Goal: Entertainment & Leisure: Consume media (video, audio)

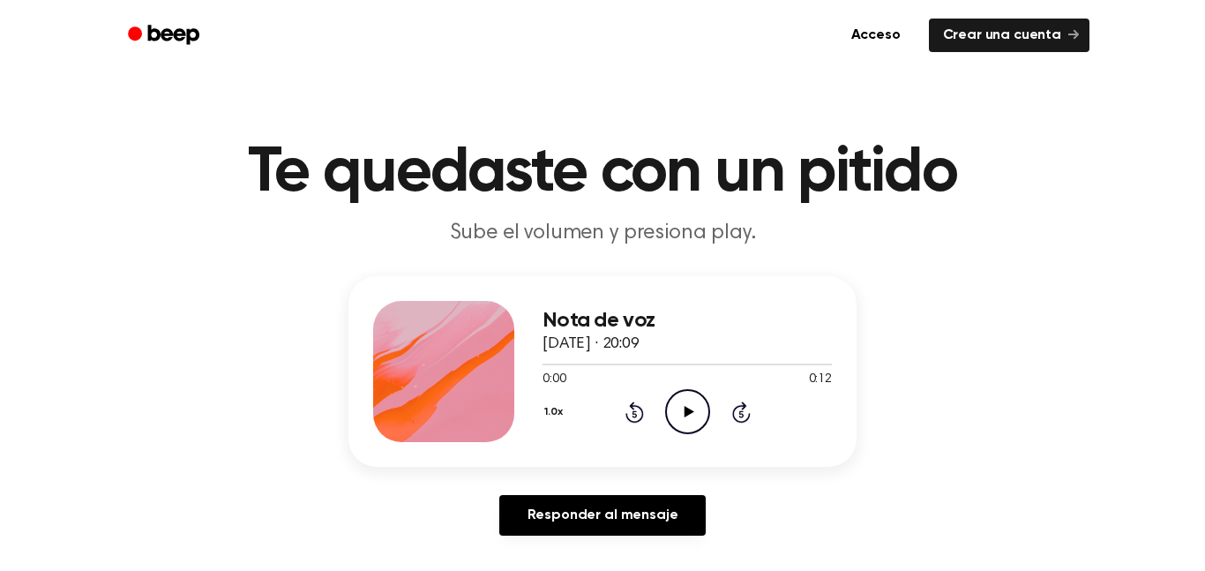
click at [681, 416] on icon "Play Audio" at bounding box center [687, 411] width 45 height 45
click at [689, 408] on icon "Play Audio" at bounding box center [687, 411] width 45 height 45
click at [675, 400] on icon "Play Audio" at bounding box center [687, 411] width 45 height 45
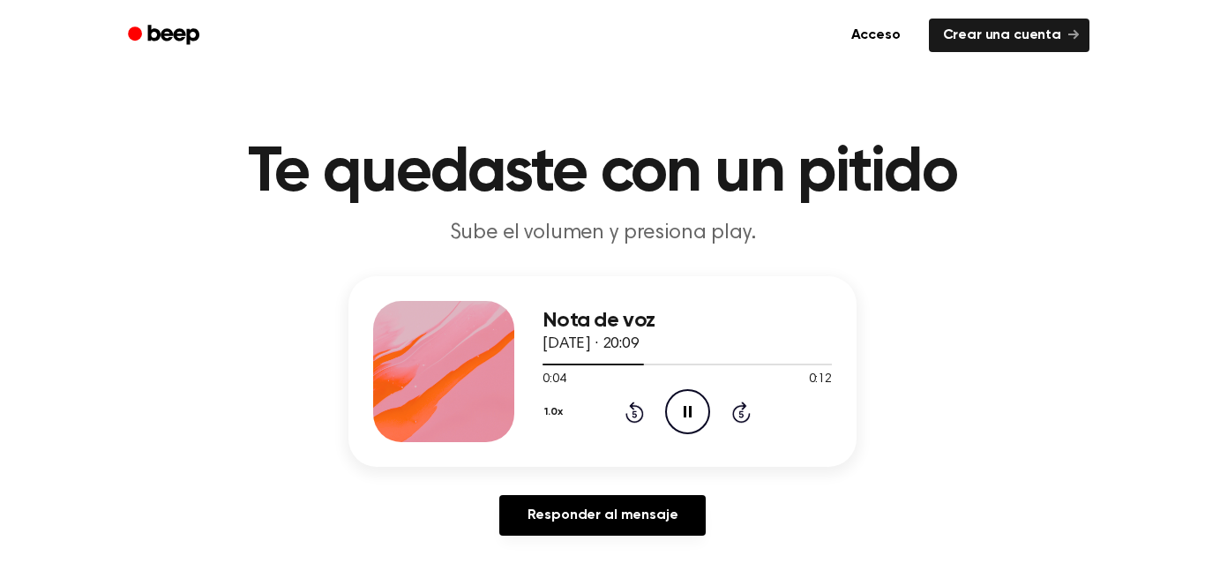
click at [682, 402] on icon "Pause Audio" at bounding box center [687, 411] width 45 height 45
click at [682, 402] on icon "Play Audio" at bounding box center [687, 411] width 45 height 45
click at [682, 402] on icon "Pause Audio" at bounding box center [687, 411] width 45 height 45
click at [682, 402] on icon "Play Audio" at bounding box center [687, 411] width 45 height 45
click at [682, 402] on icon "Pause Audio" at bounding box center [687, 411] width 45 height 45
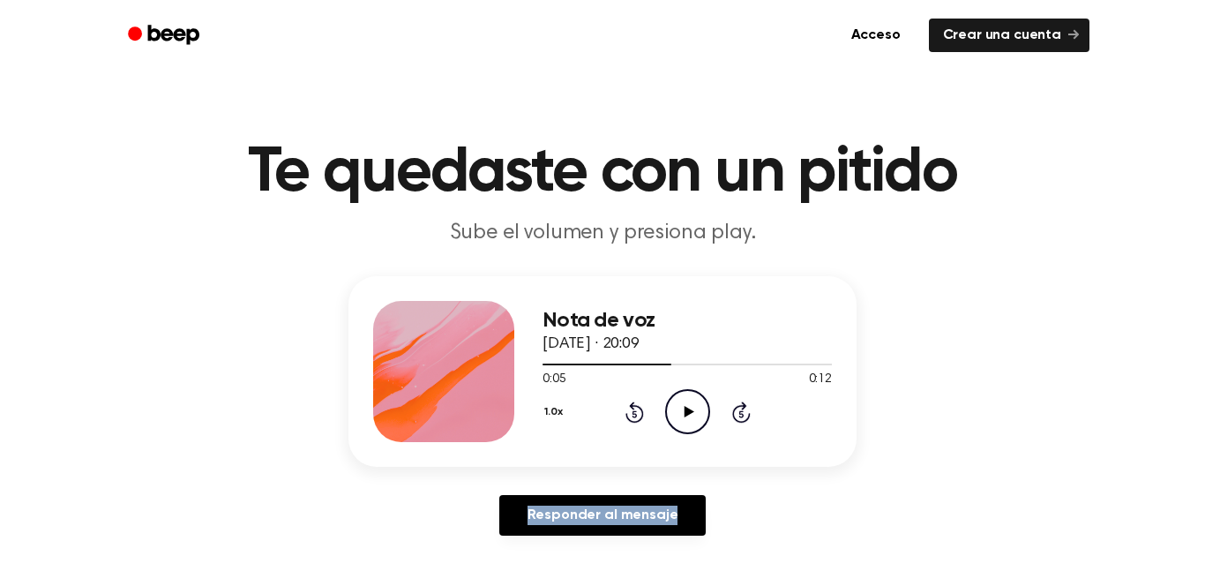
click at [682, 402] on icon "Play Audio" at bounding box center [687, 411] width 45 height 45
click at [682, 402] on icon "Pause Audio" at bounding box center [687, 411] width 45 height 45
click at [682, 402] on icon "Play Audio" at bounding box center [687, 411] width 45 height 45
click at [624, 415] on icon "Rewind 5 seconds" at bounding box center [633, 411] width 19 height 23
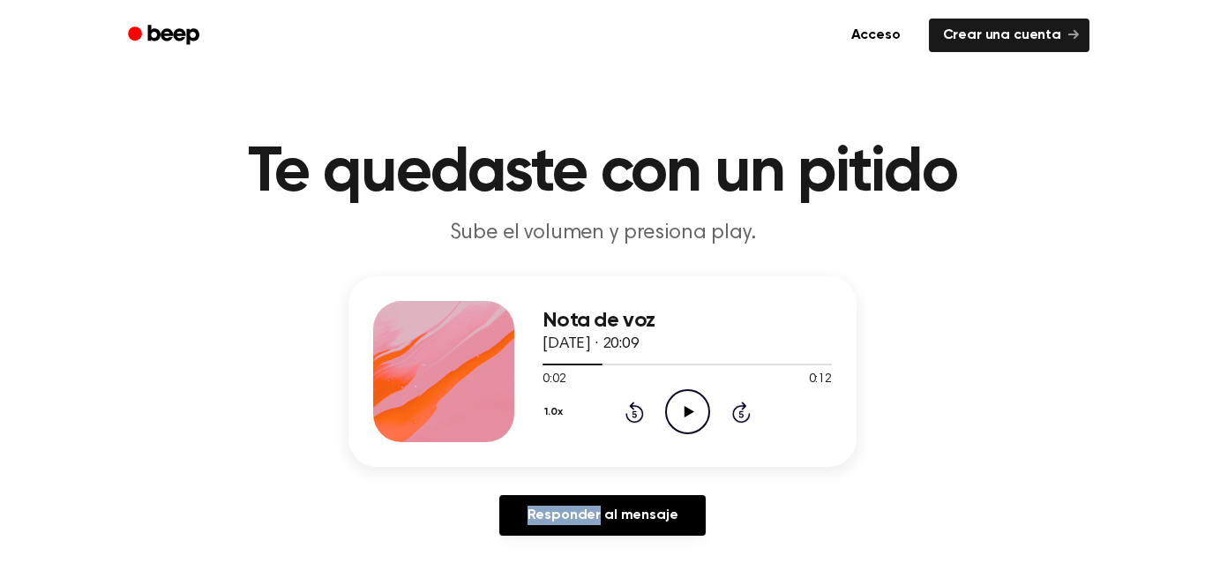
click at [624, 415] on icon "Rewind 5 seconds" at bounding box center [633, 411] width 19 height 23
click at [687, 406] on icon "Play Audio" at bounding box center [687, 411] width 45 height 45
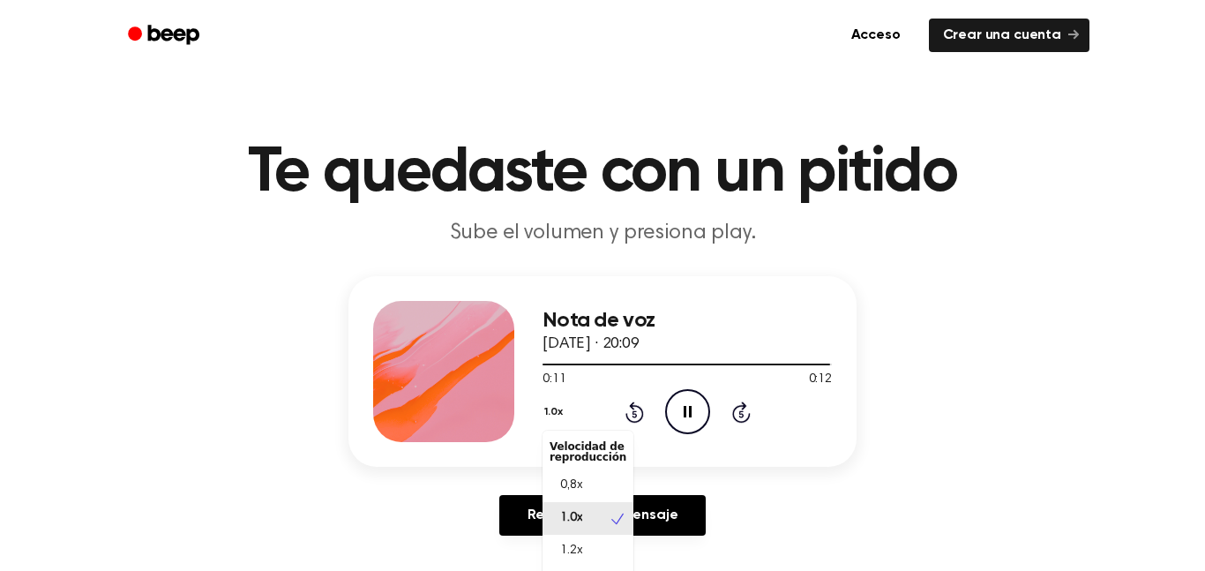
click at [548, 409] on font "1.0x" at bounding box center [553, 412] width 18 height 11
click at [579, 494] on span "0,8x" at bounding box center [571, 485] width 22 height 19
click at [669, 405] on icon "Play Audio" at bounding box center [687, 411] width 45 height 45
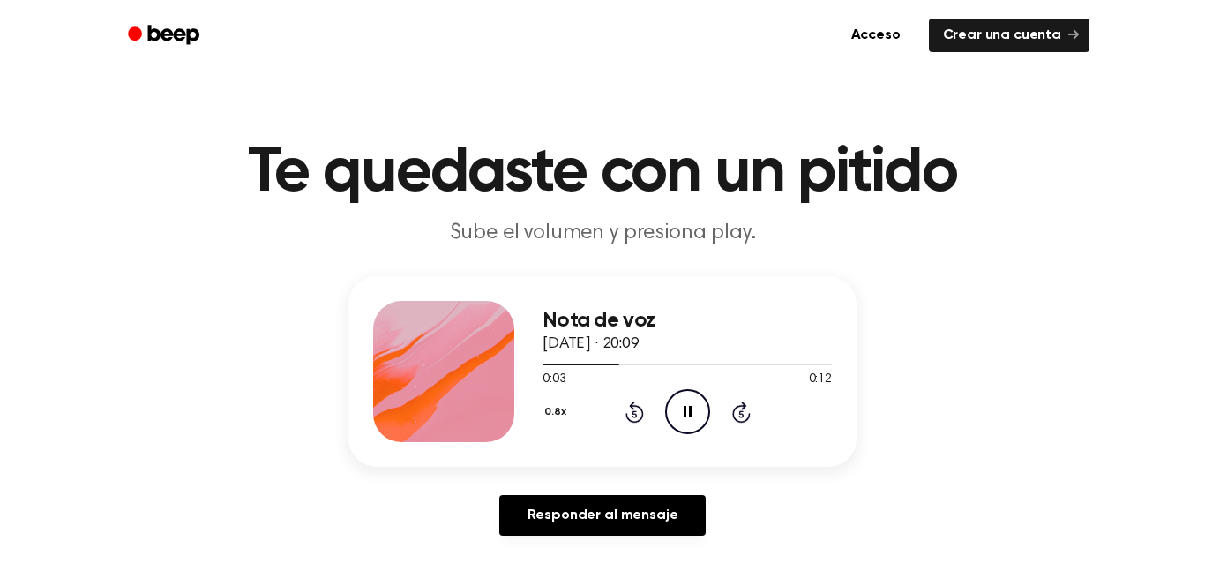
click at [548, 414] on button "0.8x" at bounding box center [557, 412] width 30 height 30
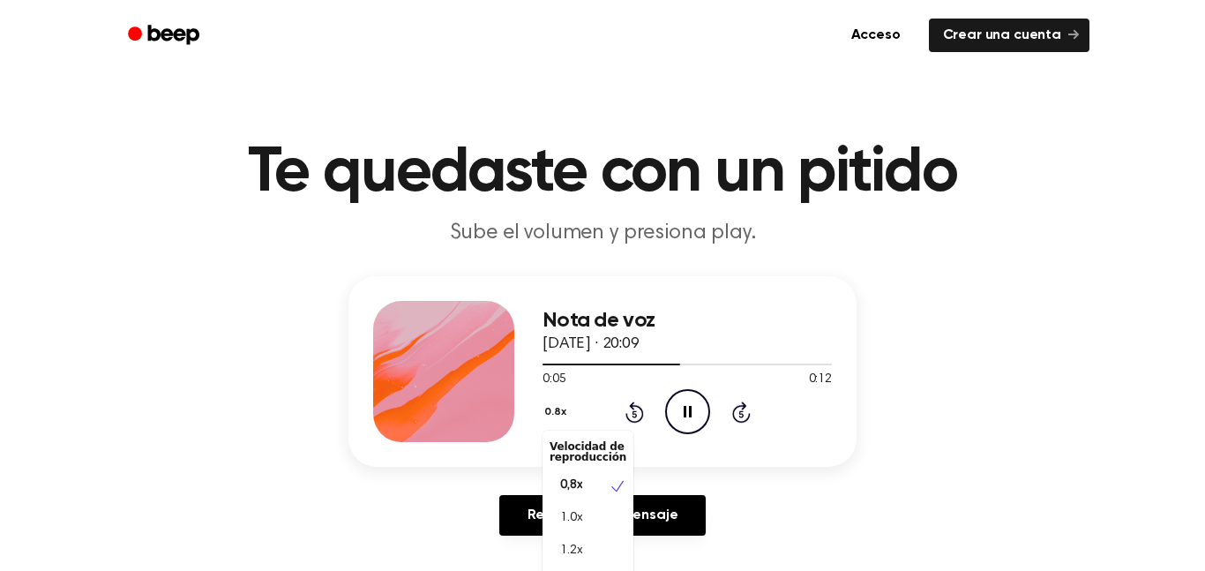
scroll to position [8, 0]
click at [425, 466] on div "Nota de voz [DATE] · 20:09 0:07 0:12 Su navegador no soporta el elemento [objec…" at bounding box center [602, 412] width 1162 height 273
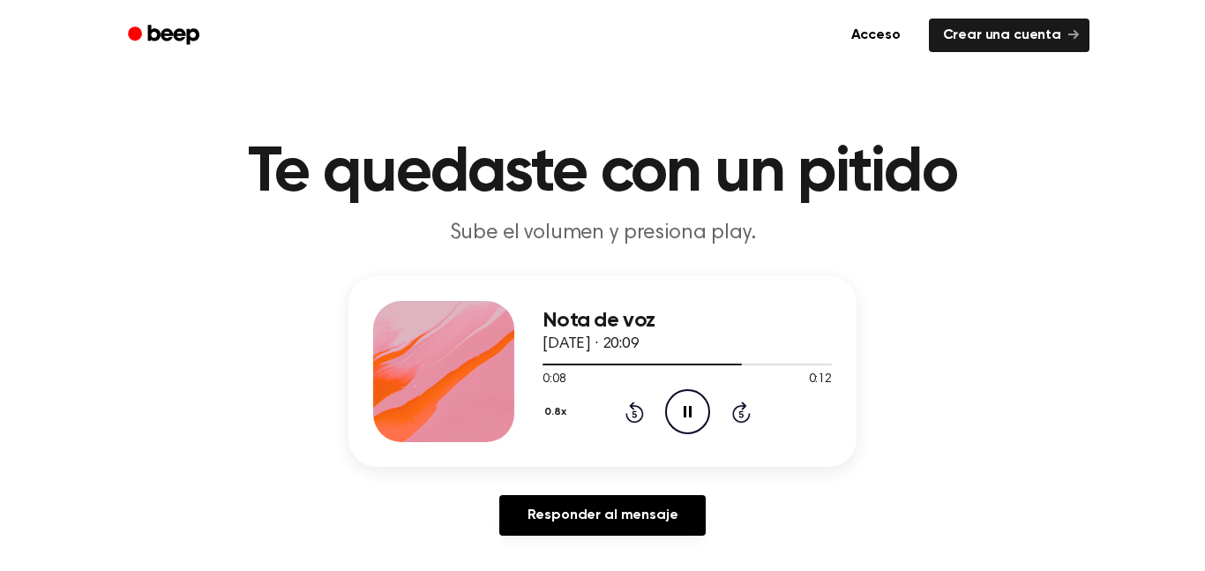
click at [544, 411] on button "0.8x" at bounding box center [557, 412] width 30 height 30
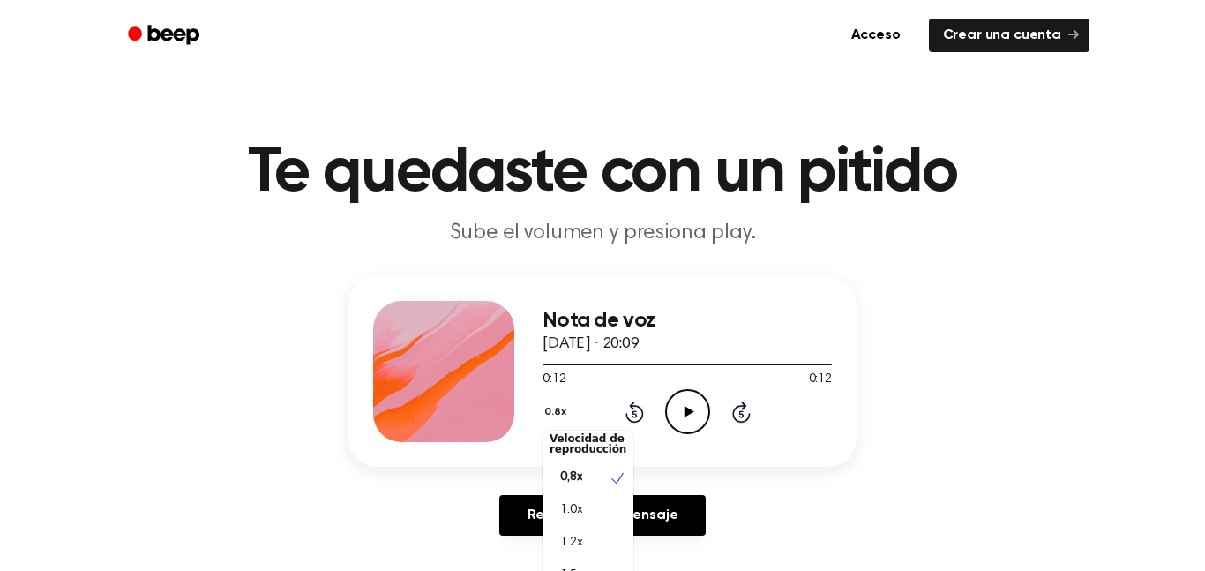
click at [558, 550] on div "1.2x" at bounding box center [577, 542] width 56 height 19
click at [682, 414] on icon "Play Audio" at bounding box center [687, 411] width 45 height 45
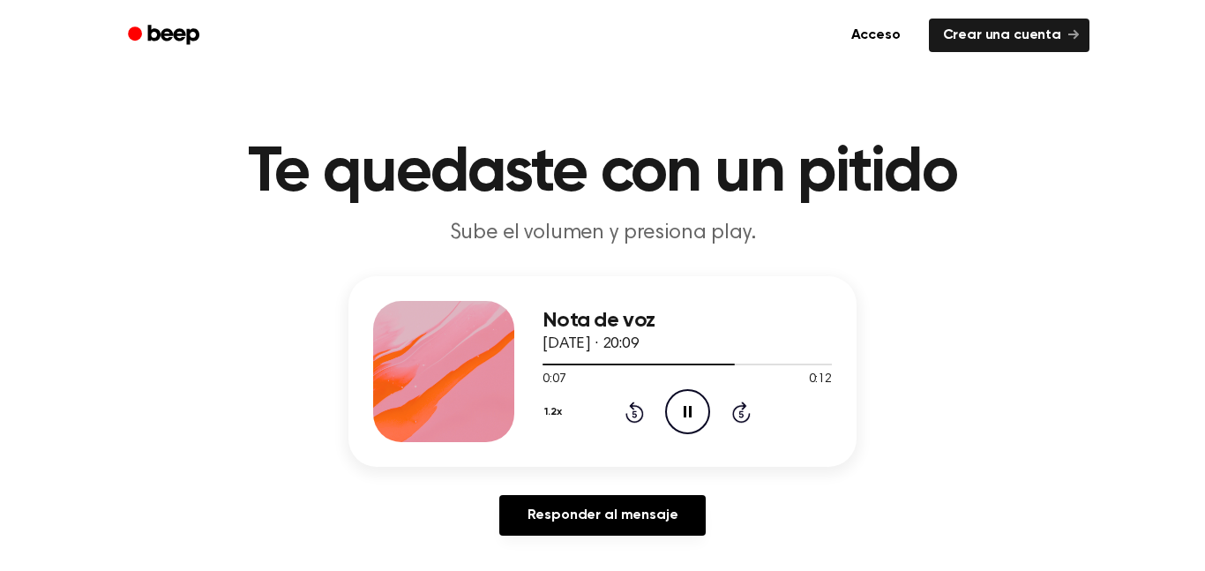
click at [553, 413] on button "1.2x" at bounding box center [555, 412] width 26 height 30
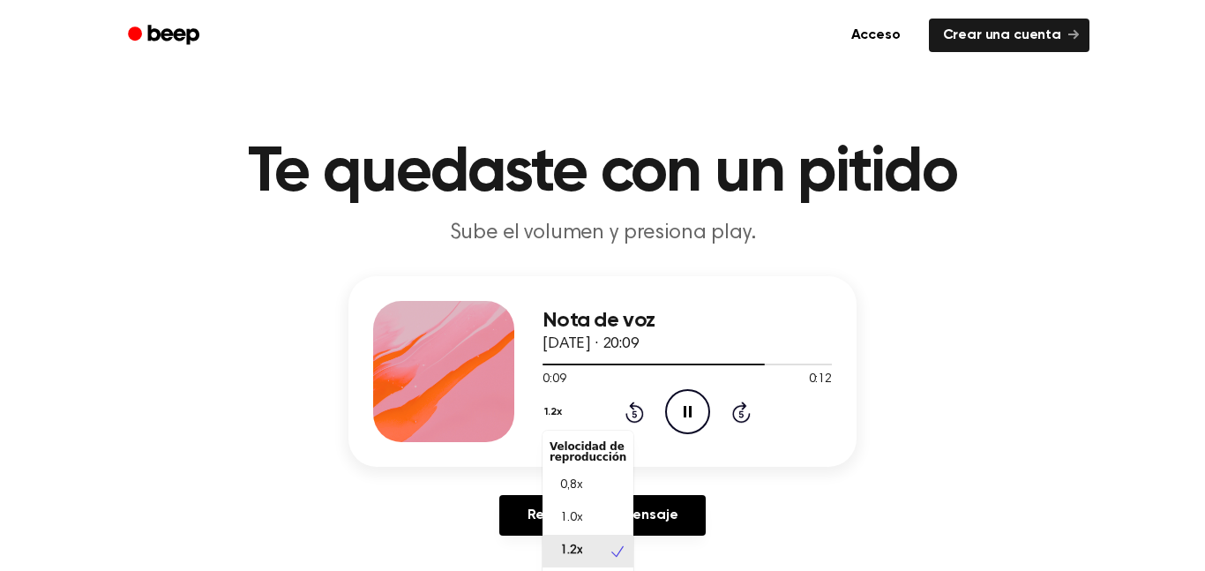
click at [562, 515] on font "1.0x" at bounding box center [571, 517] width 22 height 12
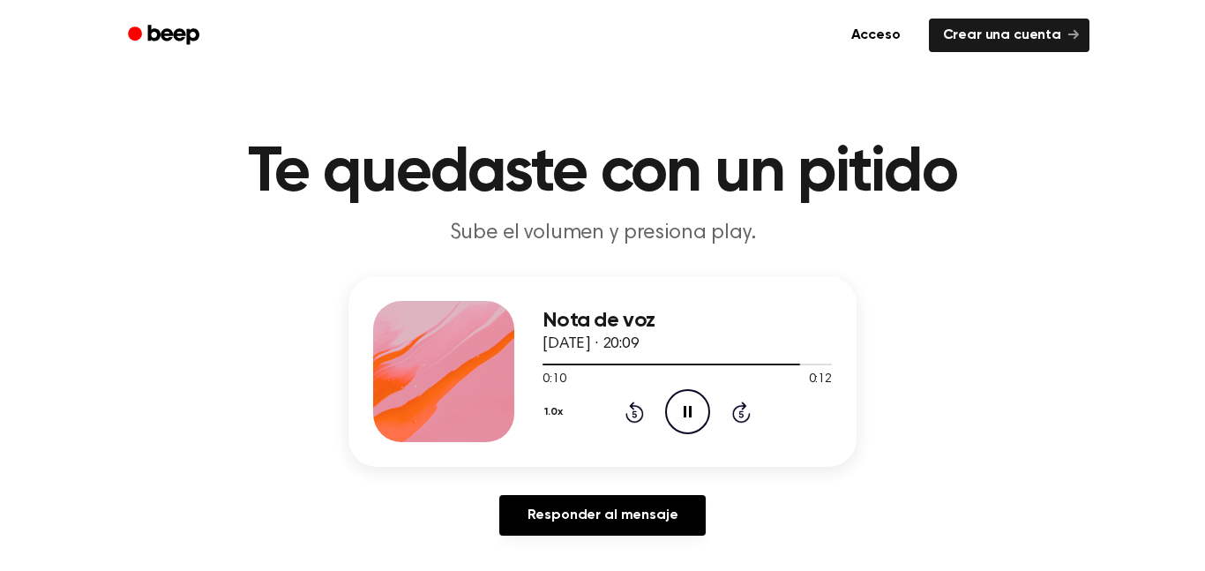
click at [547, 409] on button "1.0x" at bounding box center [555, 412] width 26 height 30
click at [569, 489] on font "0,8x" at bounding box center [571, 485] width 22 height 12
click at [666, 397] on icon "Play Audio" at bounding box center [687, 411] width 45 height 45
click at [673, 407] on icon "Pause Audio" at bounding box center [687, 411] width 45 height 45
click at [671, 407] on icon "Play Audio" at bounding box center [687, 411] width 45 height 45
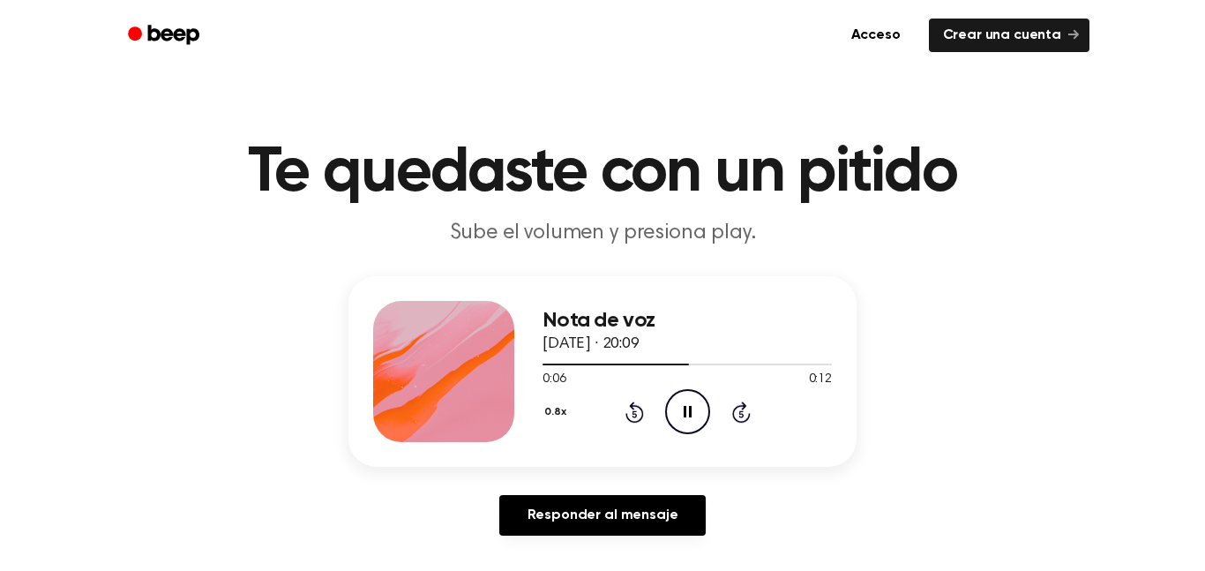
click at [671, 408] on icon "Pause Audio" at bounding box center [687, 411] width 45 height 45
click at [634, 414] on icon at bounding box center [633, 413] width 4 height 7
click at [678, 425] on icon "Play Audio" at bounding box center [687, 411] width 45 height 45
click at [671, 410] on icon "Pause Audio" at bounding box center [687, 411] width 45 height 45
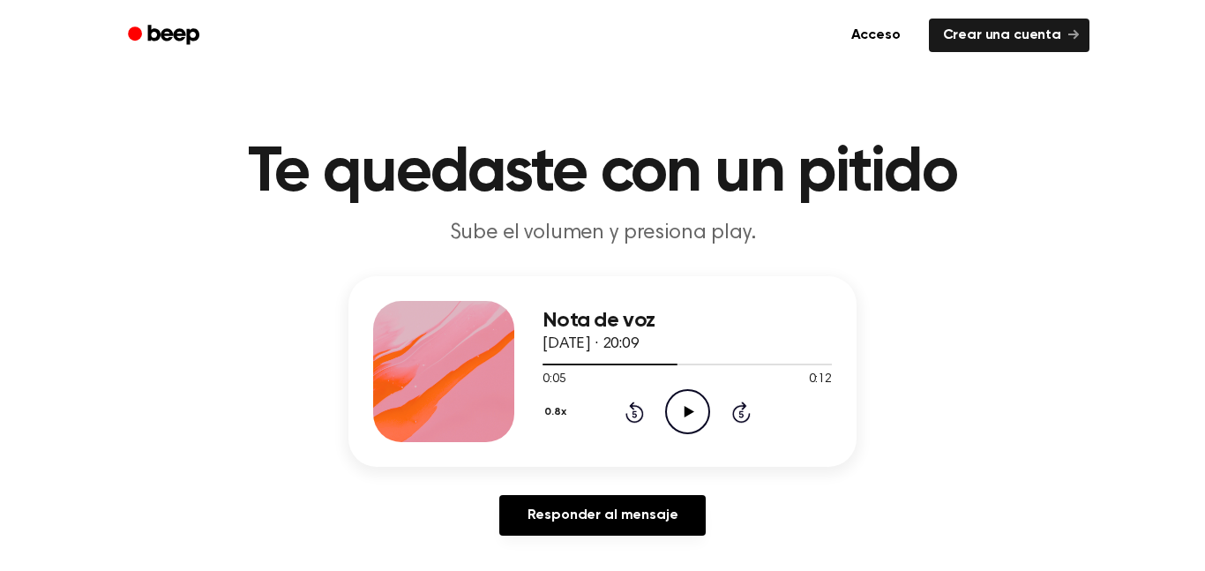
click at [633, 405] on icon at bounding box center [634, 411] width 19 height 21
click at [678, 419] on icon "Play Audio" at bounding box center [687, 411] width 45 height 45
click at [678, 419] on icon "Pause Audio" at bounding box center [687, 411] width 45 height 45
click at [678, 414] on icon "Play Audio" at bounding box center [687, 411] width 45 height 45
click at [678, 414] on icon "Pause Audio" at bounding box center [687, 411] width 45 height 45
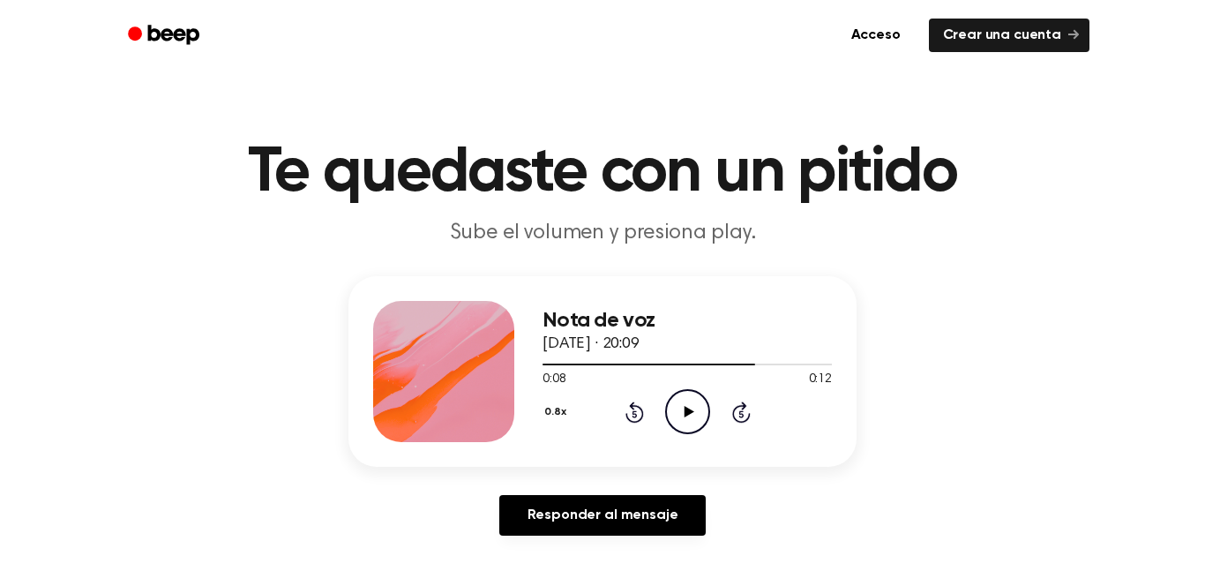
click at [678, 417] on icon "Play Audio" at bounding box center [687, 411] width 45 height 45
click at [678, 422] on icon "Pause Audio" at bounding box center [687, 411] width 45 height 45
click at [678, 422] on icon "Play Audio" at bounding box center [687, 411] width 45 height 45
click at [686, 414] on icon at bounding box center [688, 411] width 10 height 11
click at [683, 419] on icon "Pause Audio" at bounding box center [687, 411] width 45 height 45
